Goal: Information Seeking & Learning: Learn about a topic

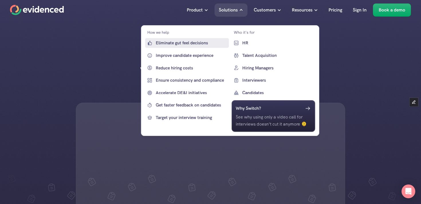
click at [183, 45] on p "Eliminate gut feel decisions" at bounding box center [192, 43] width 72 height 7
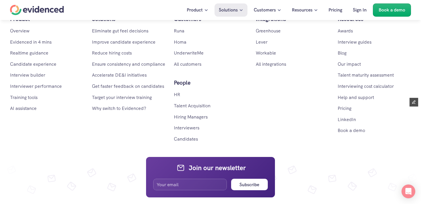
scroll to position [2134, 0]
